Goal: Information Seeking & Learning: Learn about a topic

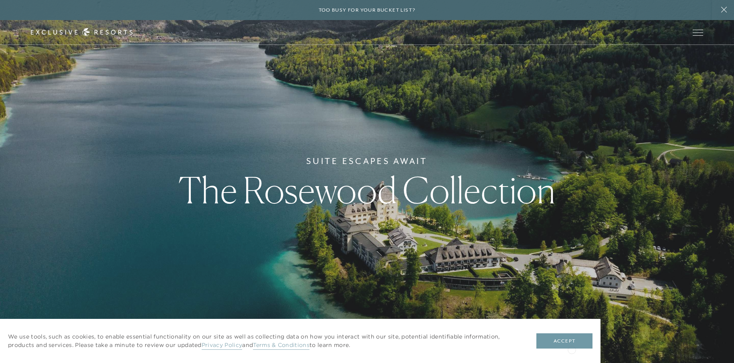
click at [570, 344] on button "Accept" at bounding box center [564, 340] width 56 height 15
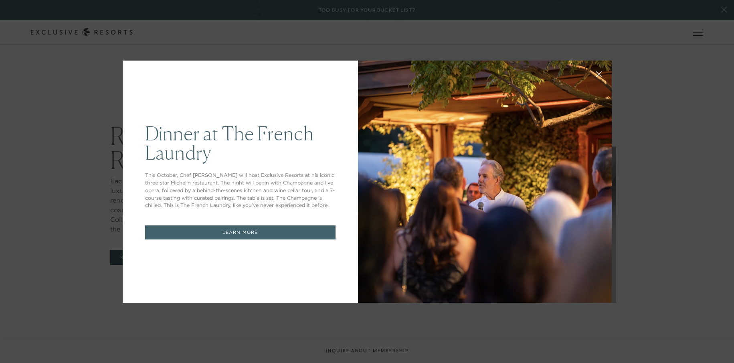
click at [295, 85] on div "Dinner at The French Laundry This October, Chef Thomas Keller will host Exclusi…" at bounding box center [240, 182] width 235 height 242
click at [516, 41] on div "Dinner at The French Laundry This October, Chef Thomas Keller will host Exclusi…" at bounding box center [367, 181] width 734 height 363
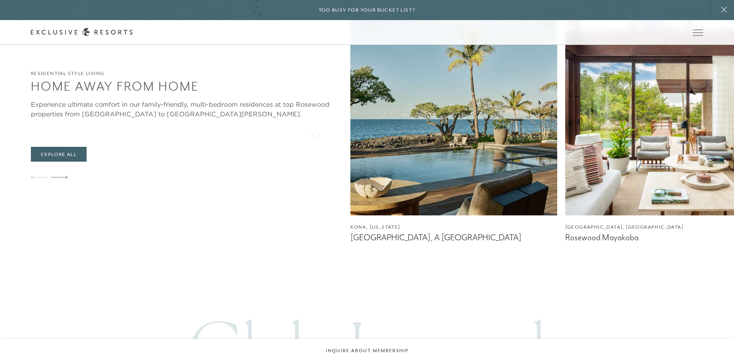
scroll to position [1825, 0]
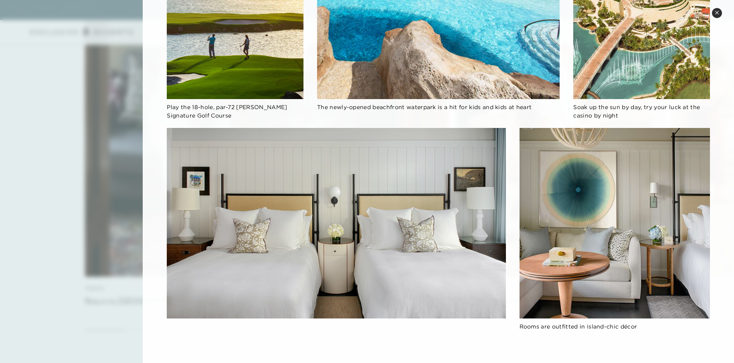
scroll to position [0, 0]
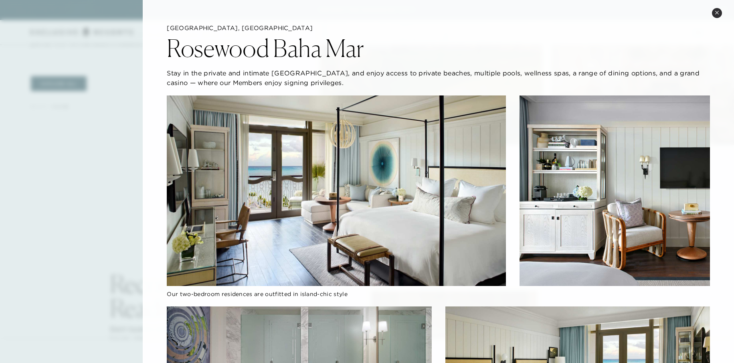
drag, startPoint x: 166, startPoint y: 49, endPoint x: 319, endPoint y: 52, distance: 152.8
click at [389, 50] on div "Rosewood Baha Mar" at bounding box center [438, 46] width 543 height 28
click at [358, 50] on h2 "Rosewood Baha Mar" at bounding box center [265, 48] width 197 height 24
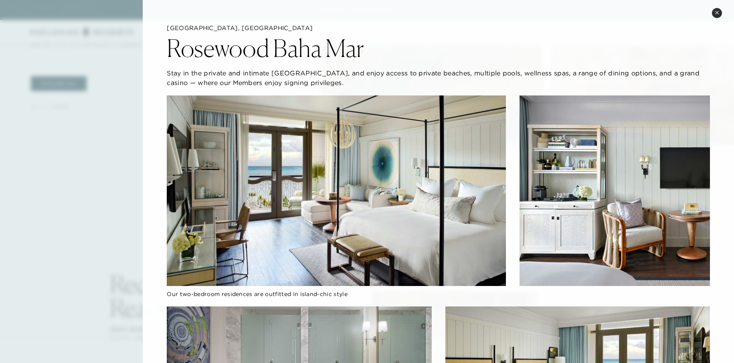
click at [358, 50] on h2 "Rosewood Baha Mar" at bounding box center [265, 48] width 197 height 24
